Goal: Task Accomplishment & Management: Manage account settings

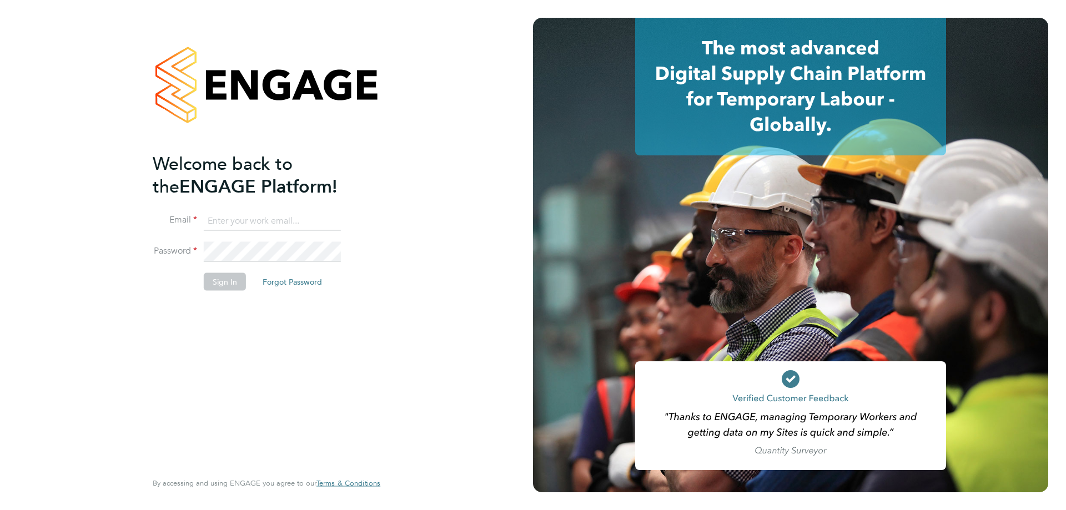
click at [237, 218] on input at bounding box center [272, 221] width 137 height 20
drag, startPoint x: 243, startPoint y: 224, endPoint x: 235, endPoint y: 237, distance: 14.5
click at [243, 224] on input at bounding box center [272, 221] width 137 height 20
drag, startPoint x: 234, startPoint y: 213, endPoint x: 234, endPoint y: 204, distance: 8.3
click at [234, 213] on input at bounding box center [272, 221] width 137 height 20
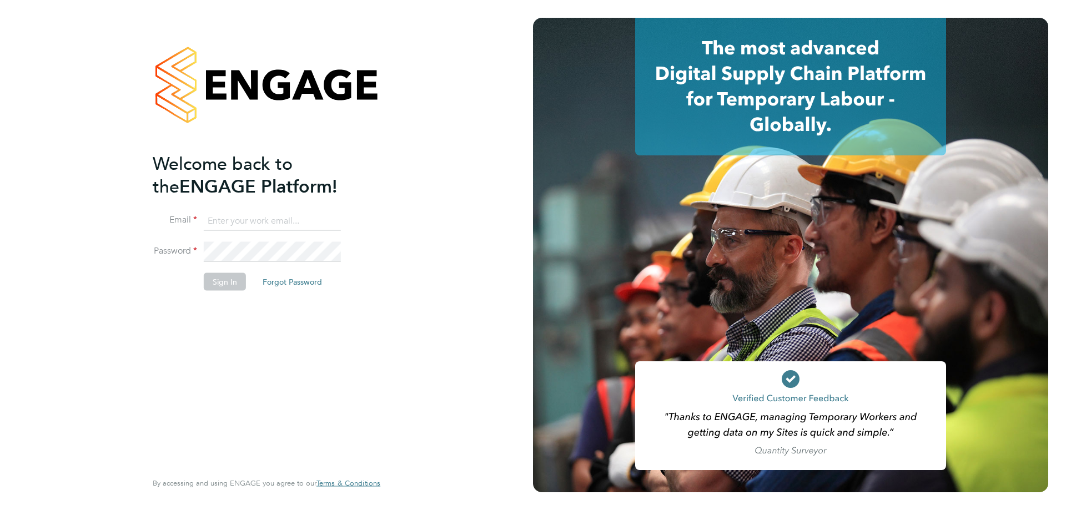
click at [233, 222] on input at bounding box center [272, 221] width 137 height 20
click at [410, 207] on div "Welcome back to the ENGAGE Platform! Email Password Sign In Forgot Password Ent…" at bounding box center [266, 255] width 533 height 510
click at [228, 283] on button "Sign In" at bounding box center [225, 282] width 42 height 18
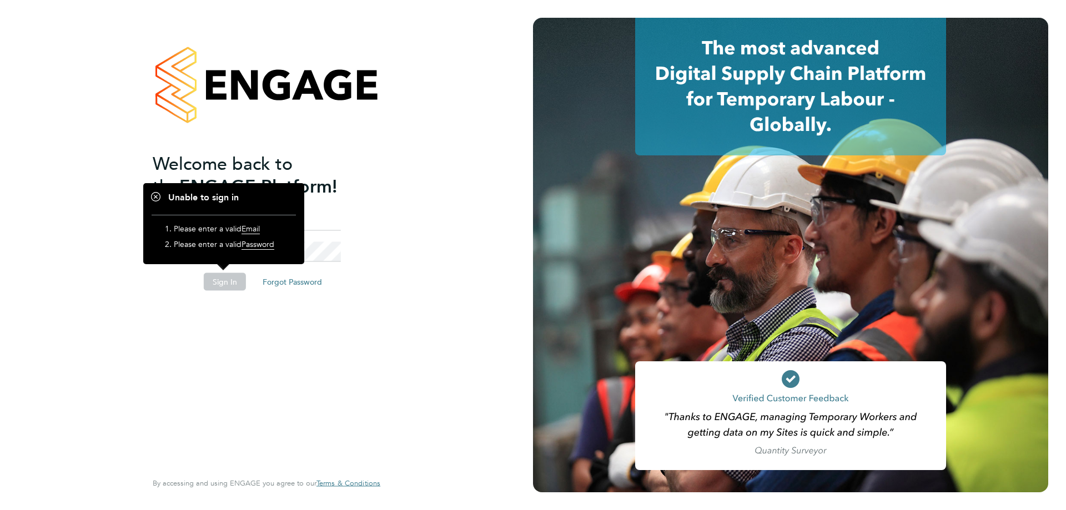
click at [365, 216] on li "Email" at bounding box center [261, 226] width 217 height 31
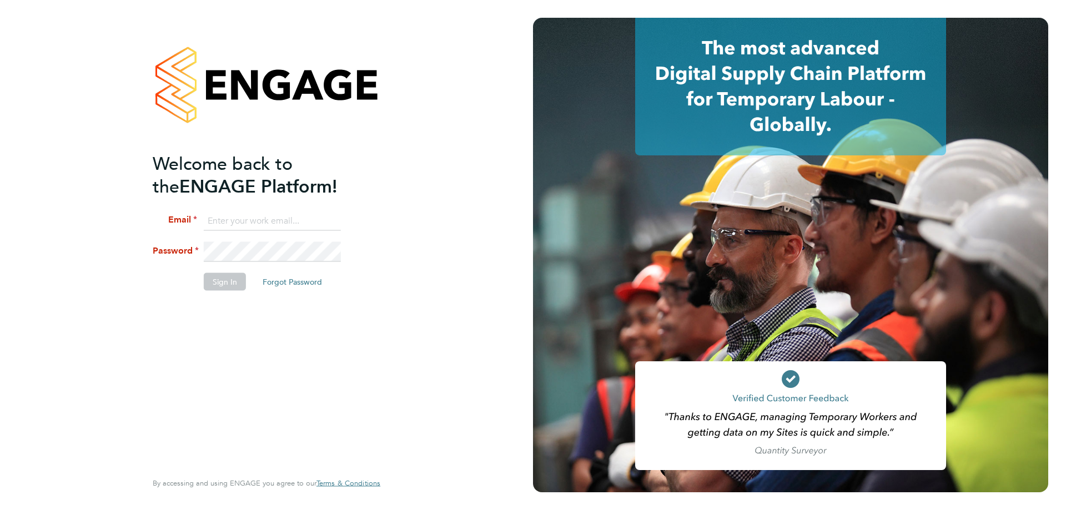
click at [282, 224] on input at bounding box center [272, 221] width 137 height 20
type input "[PERSON_NAME][EMAIL_ADDRESS][PERSON_NAME][DOMAIN_NAME]"
click at [224, 285] on button "Sign In" at bounding box center [225, 282] width 42 height 18
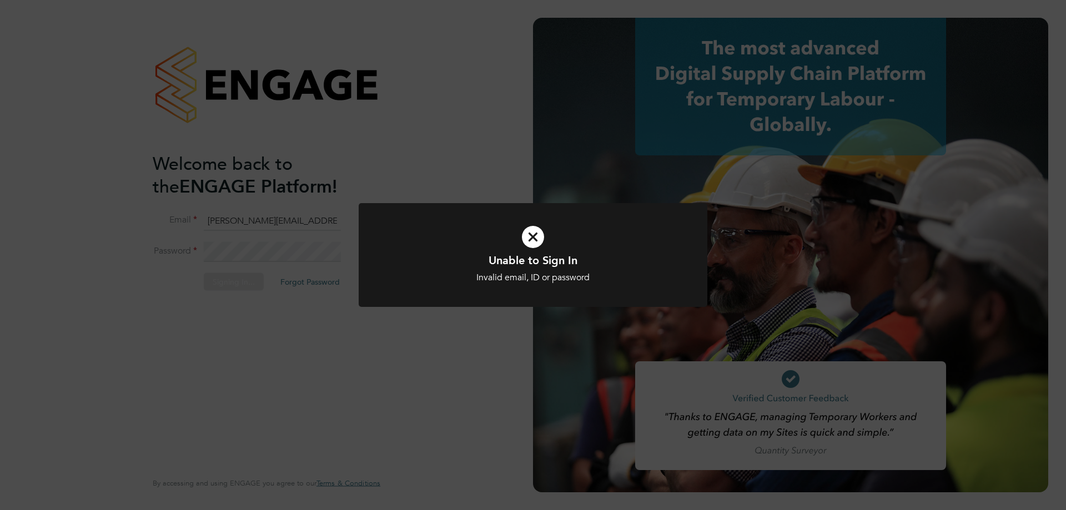
click at [540, 237] on icon at bounding box center [533, 236] width 289 height 43
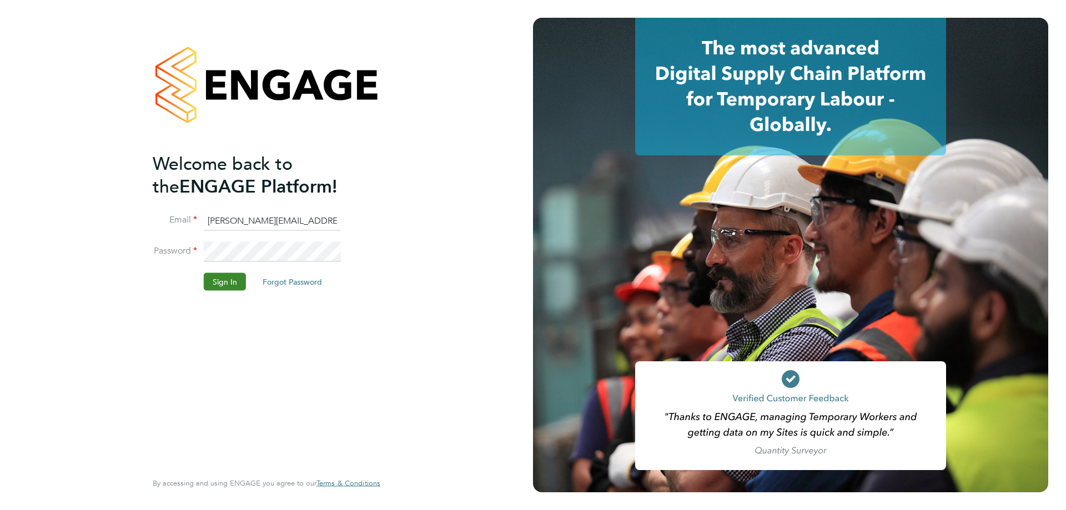
click at [222, 285] on button "Sign In" at bounding box center [225, 282] width 42 height 18
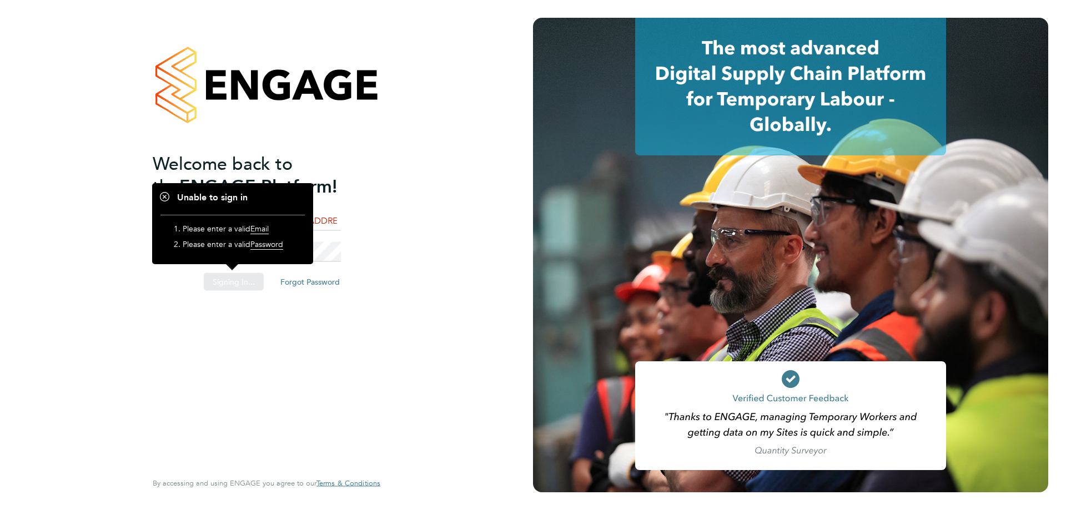
click at [453, 158] on div "Sorry, we are having problems connecting to our services." at bounding box center [266, 255] width 533 height 510
